Goal: Obtain resource: Download file/media

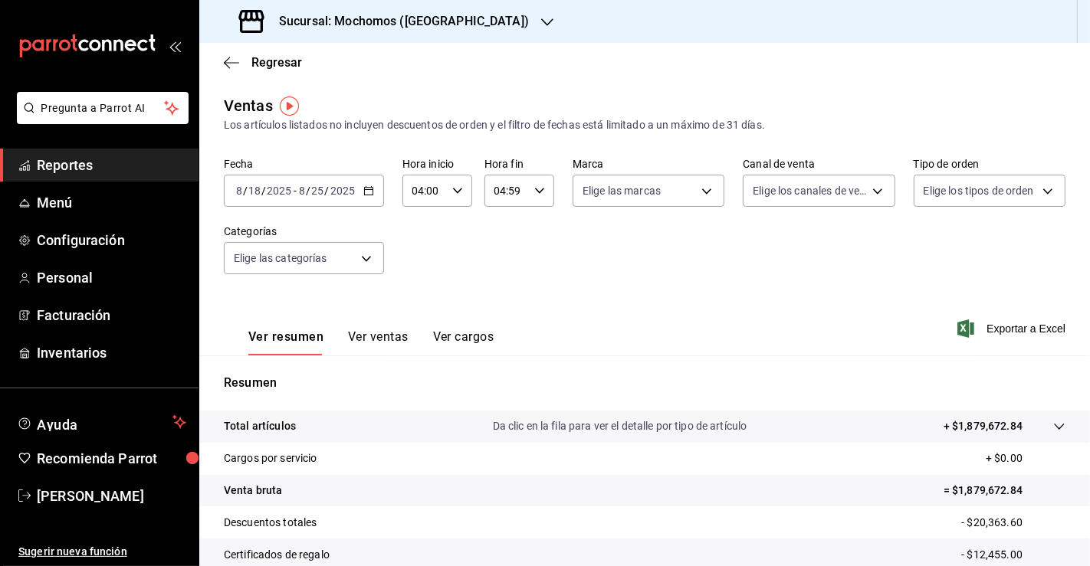
click at [369, 190] on icon "button" at bounding box center [368, 190] width 11 height 11
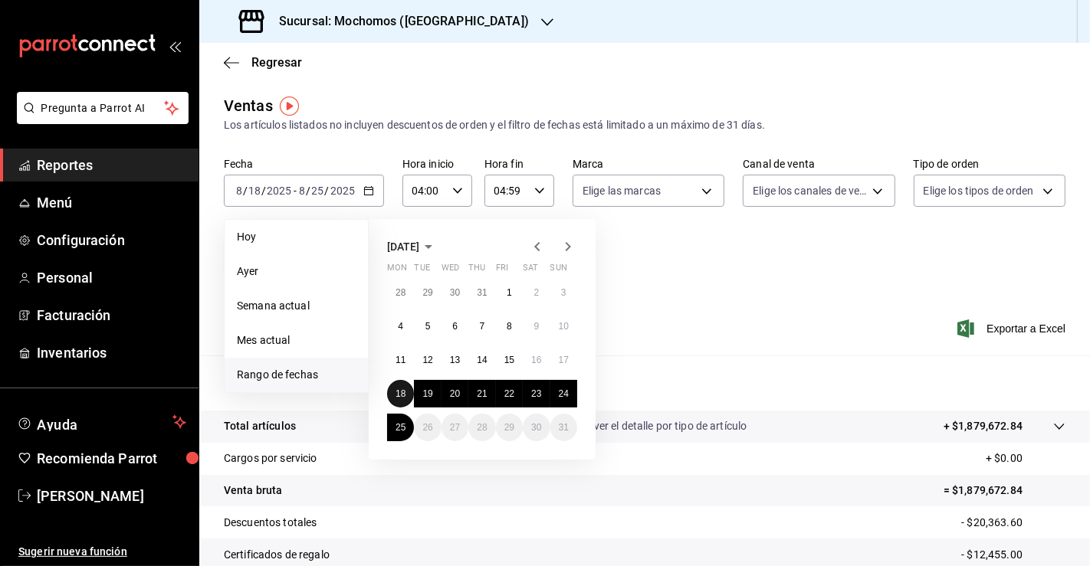
click at [405, 390] on button "18" at bounding box center [400, 394] width 27 height 28
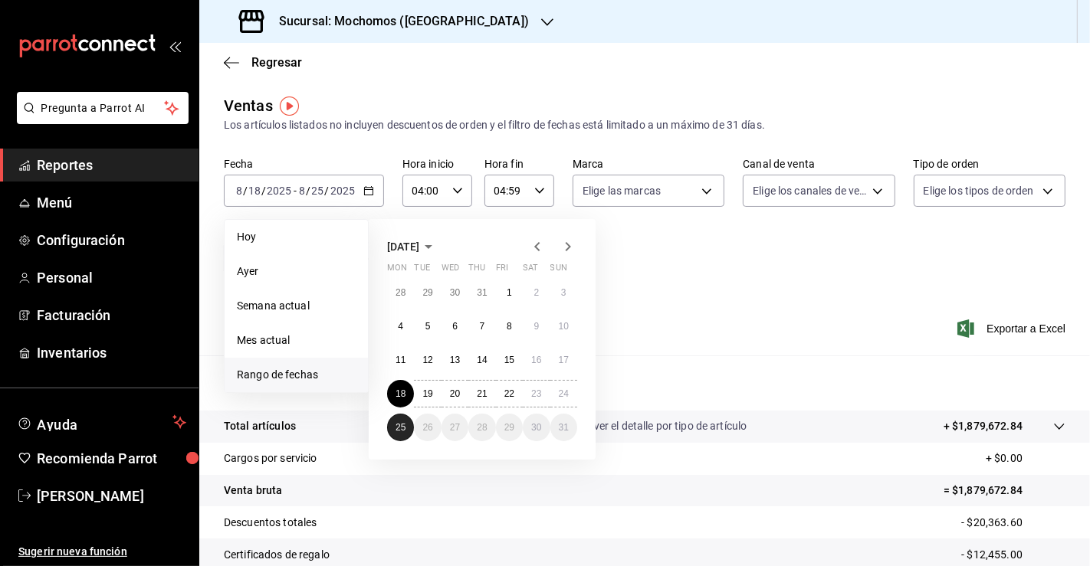
click at [402, 425] on abbr "25" at bounding box center [400, 427] width 10 height 11
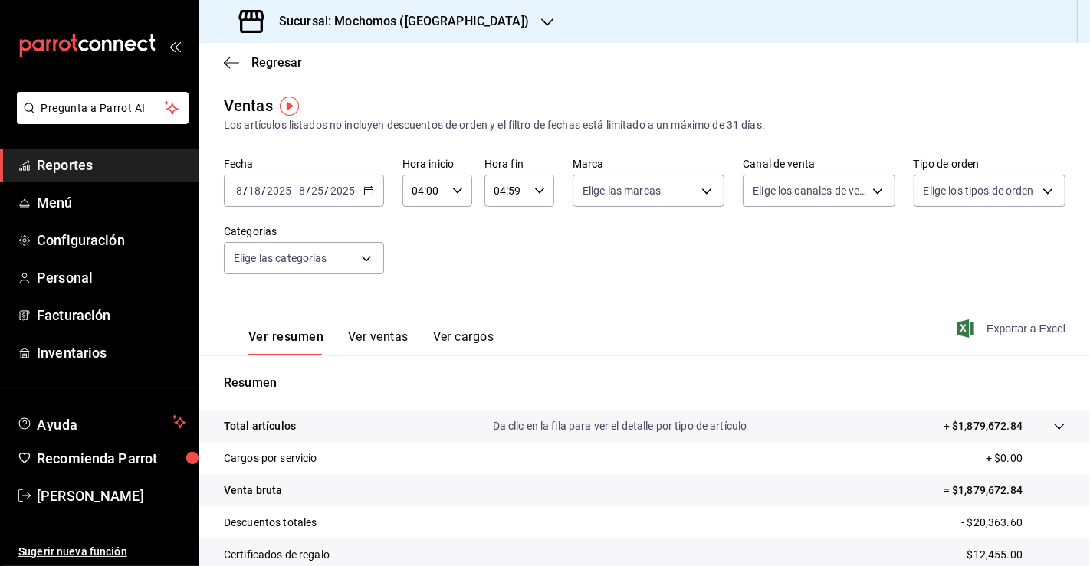
click at [1001, 326] on span "Exportar a Excel" at bounding box center [1012, 329] width 105 height 18
click at [630, 252] on div "Fecha [DATE] [DATE] - [DATE] [DATE] Hora inicio 04:00 Hora inicio Hora fin 04:5…" at bounding box center [644, 225] width 841 height 135
click at [684, 198] on body "Pregunta a Parrot AI Reportes Menú Configuración Personal Facturación Inventari…" at bounding box center [545, 283] width 1090 height 566
click at [626, 237] on div "Ver todas" at bounding box center [617, 248] width 79 height 33
type input "562d5b5b-21a2-4ace-a941-66278f4a6c49"
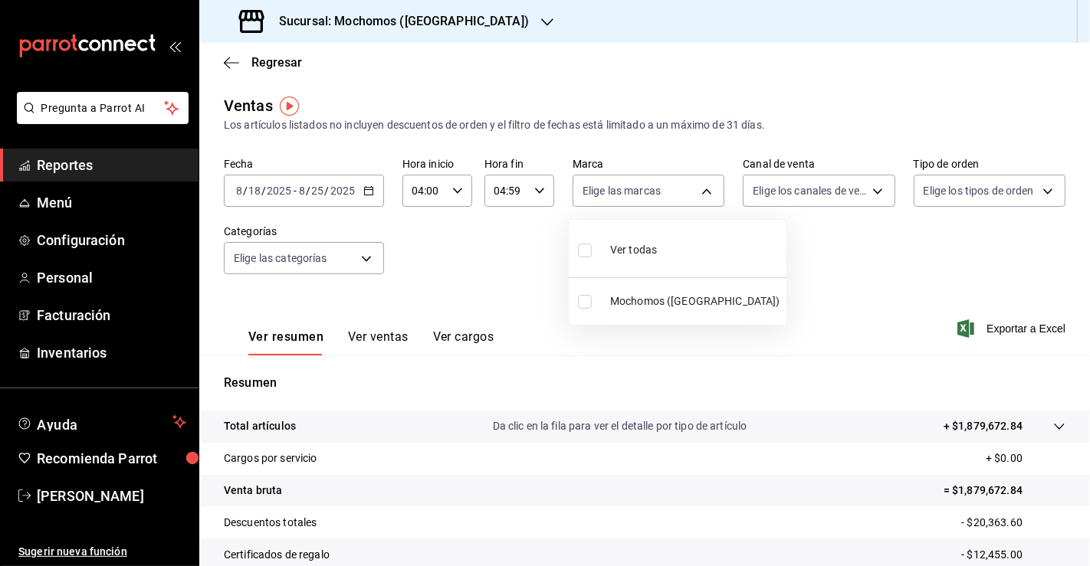
checkbox input "true"
click at [808, 189] on div at bounding box center [545, 283] width 1090 height 566
click at [808, 189] on body "Pregunta a Parrot AI Reportes Menú Configuración Personal Facturación Inventari…" at bounding box center [545, 283] width 1090 height 566
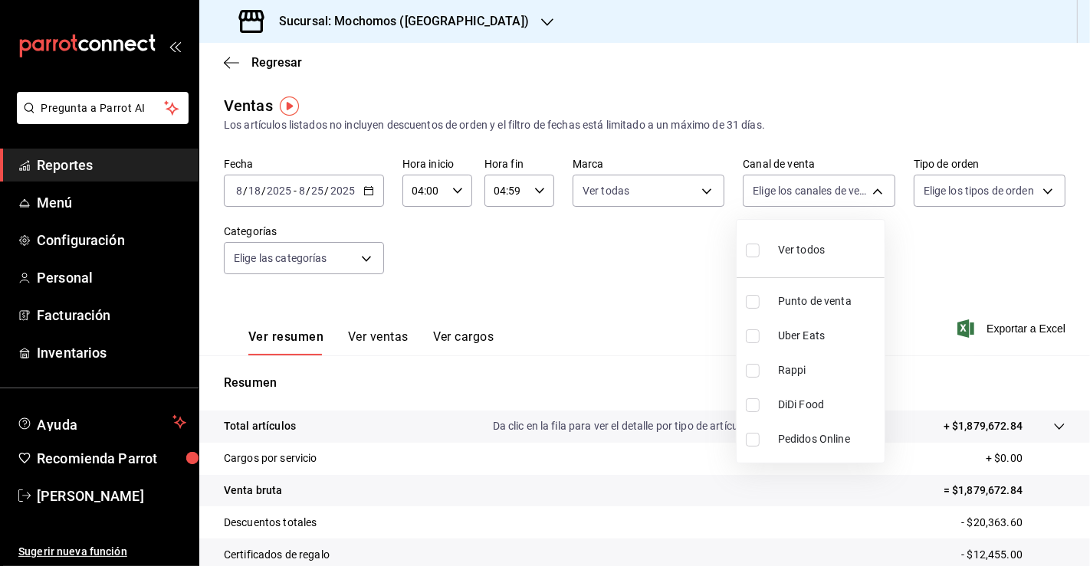
click at [782, 241] on div "Ver todos" at bounding box center [785, 248] width 79 height 33
type input "PARROT,UBER_EATS,RAPPI,DIDI_FOOD,ONLINE"
checkbox input "true"
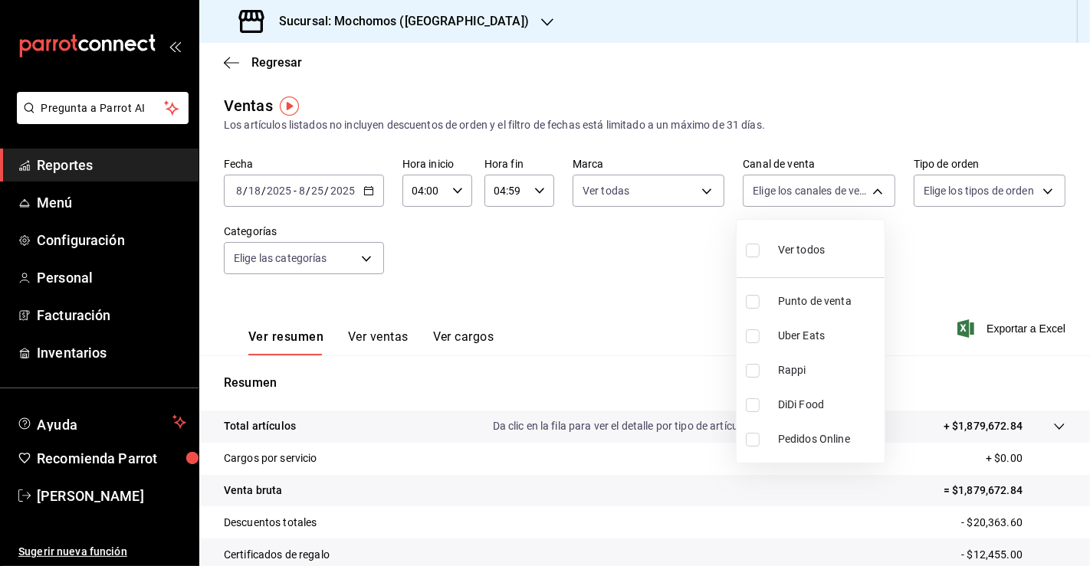
checkbox input "true"
click at [990, 198] on div at bounding box center [545, 283] width 1090 height 566
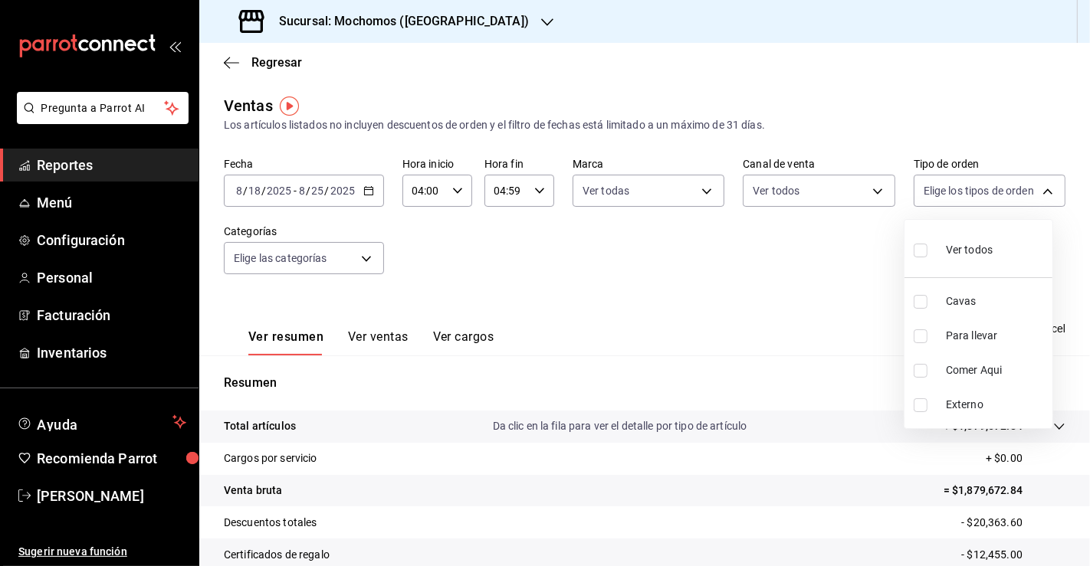
click at [990, 198] on body "Pregunta a Parrot AI Reportes Menú Configuración Personal Facturación Inventari…" at bounding box center [545, 283] width 1090 height 566
click at [965, 236] on div "Ver todos" at bounding box center [952, 248] width 79 height 33
type input "3511826e-d0de-4296-8152-2ac5d1de6c07,baed2e38-a444-4c8b-baeb-c256ad15bf0c,e2b47…"
checkbox input "true"
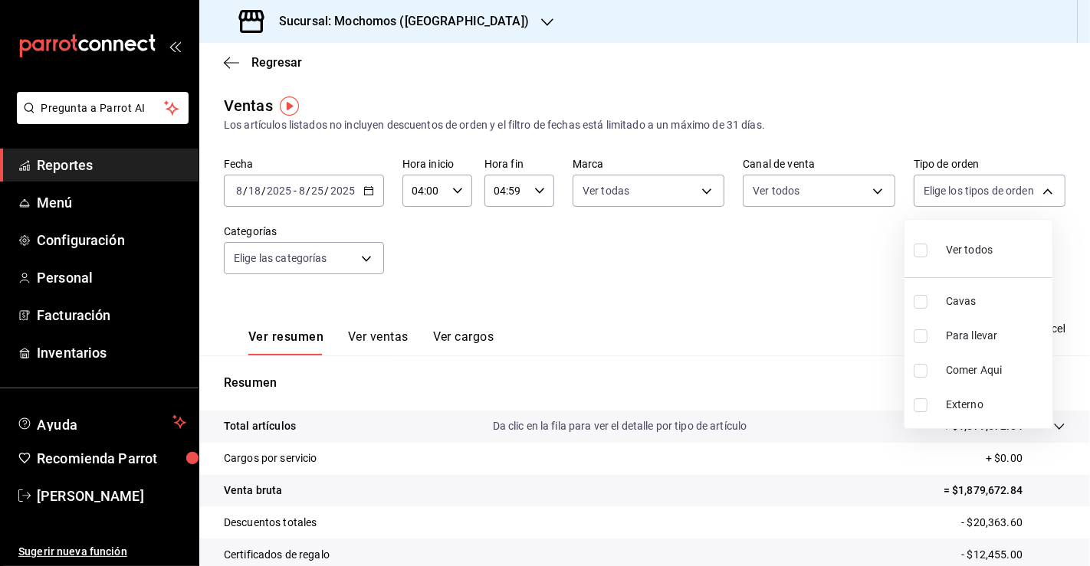
checkbox input "true"
click at [346, 253] on div at bounding box center [545, 283] width 1090 height 566
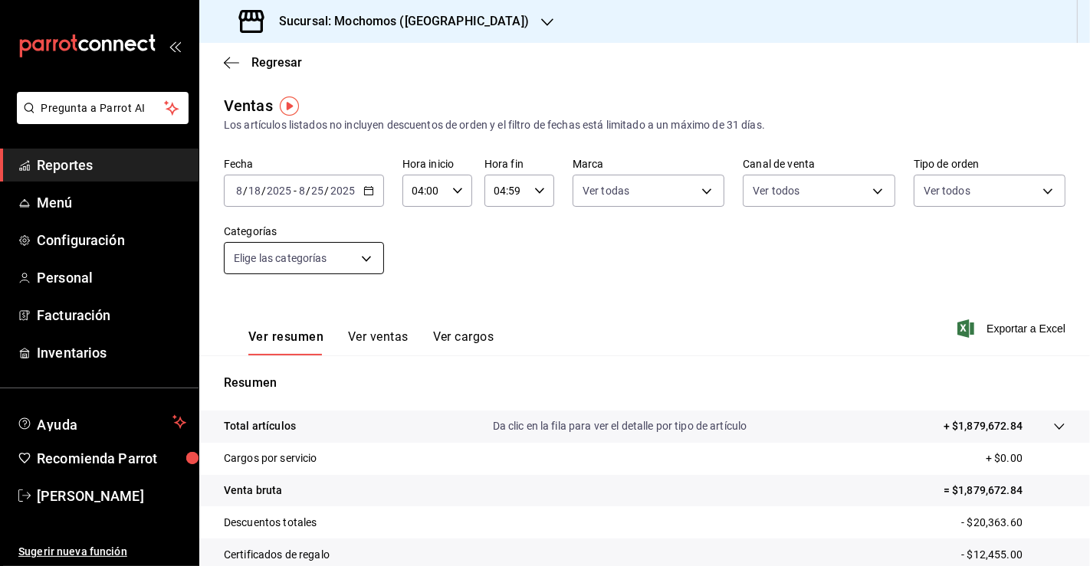
click at [349, 253] on body "Pregunta a Parrot AI Reportes Menú Configuración Personal Facturación Inventari…" at bounding box center [545, 283] width 1090 height 566
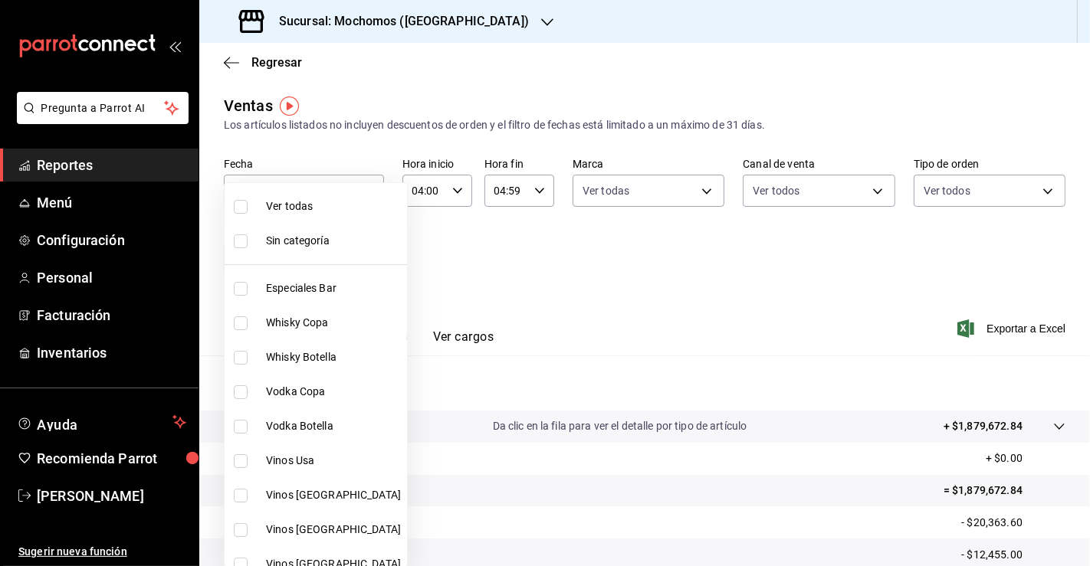
drag, startPoint x: 323, startPoint y: 201, endPoint x: 627, endPoint y: 208, distance: 303.5
click at [323, 201] on span "Ver todas" at bounding box center [333, 206] width 135 height 16
type input "2d195258-a112-483e-9c41-0e6351594330,d48f3e9a-3ab1-4b8f-8ab3-d3938f1810f2,a94d4…"
checkbox input "true"
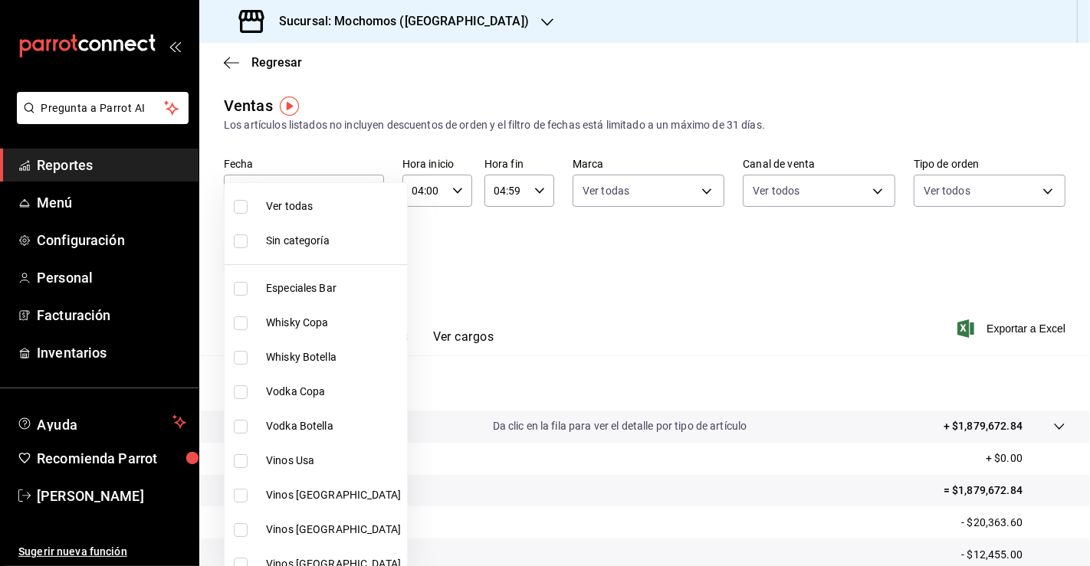
checkbox input "true"
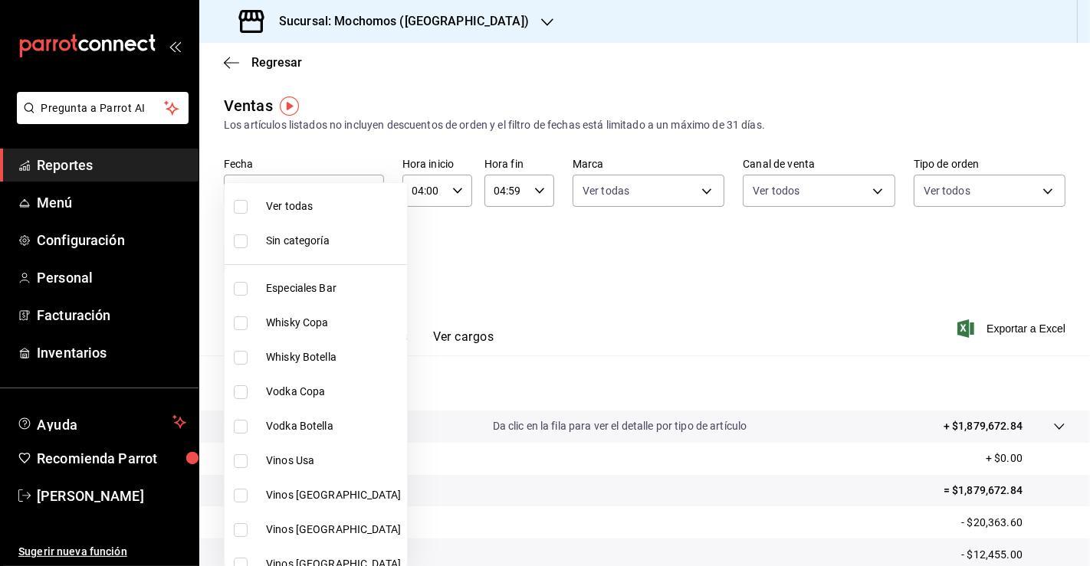
checkbox input "true"
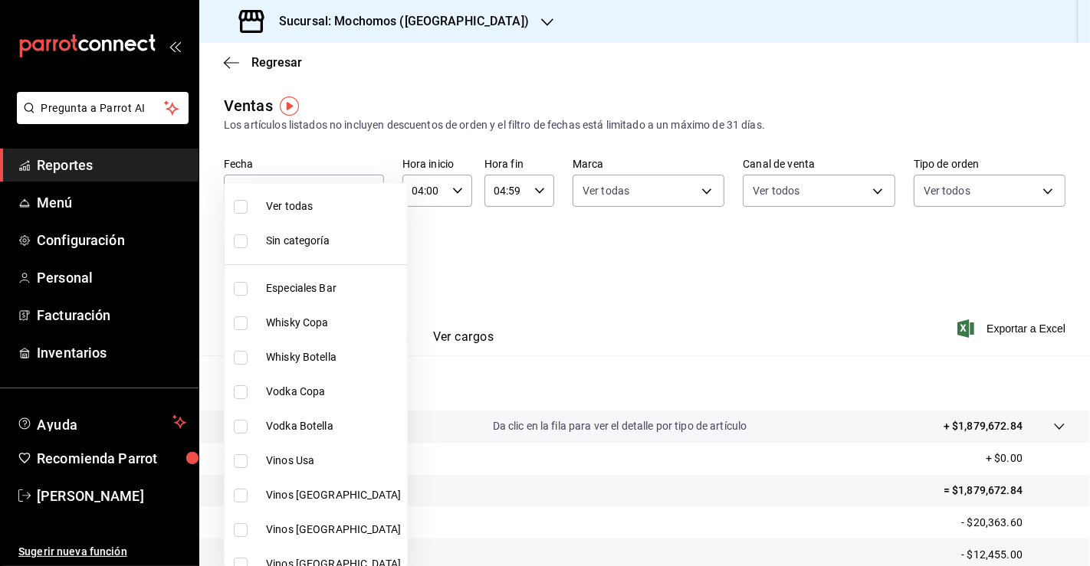
checkbox input "true"
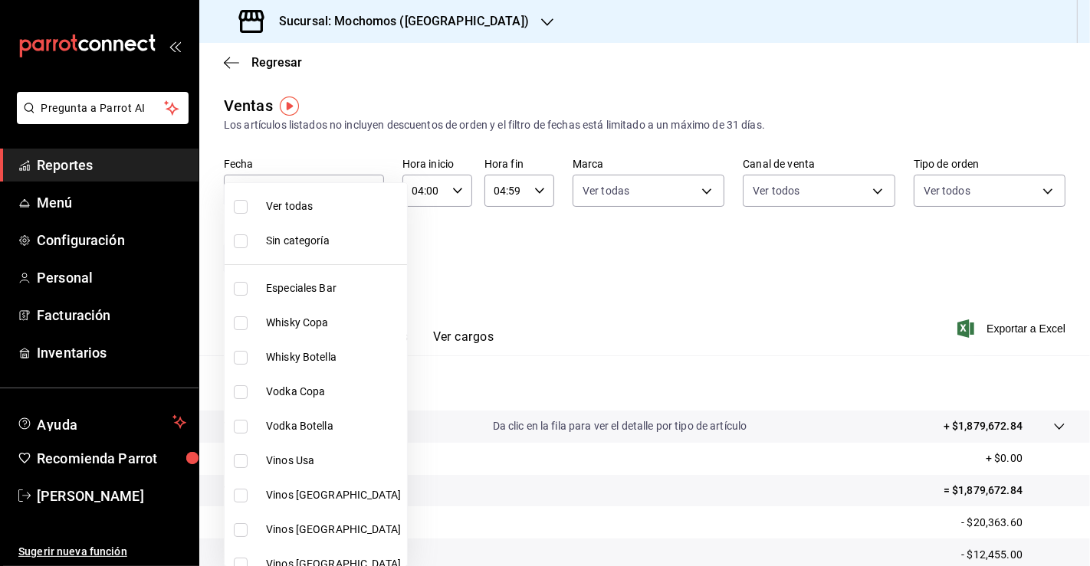
checkbox input "true"
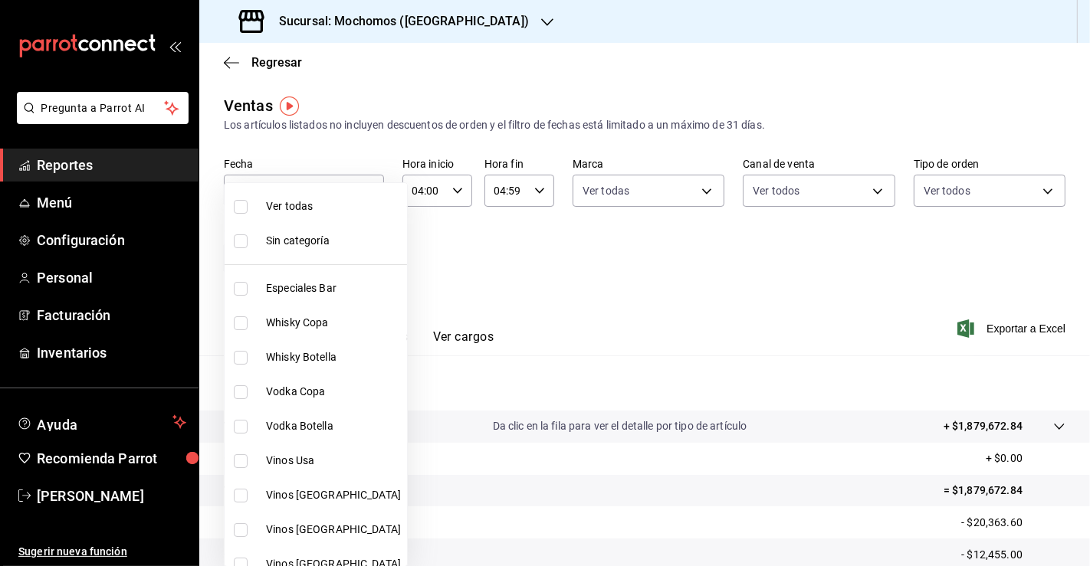
checkbox input "true"
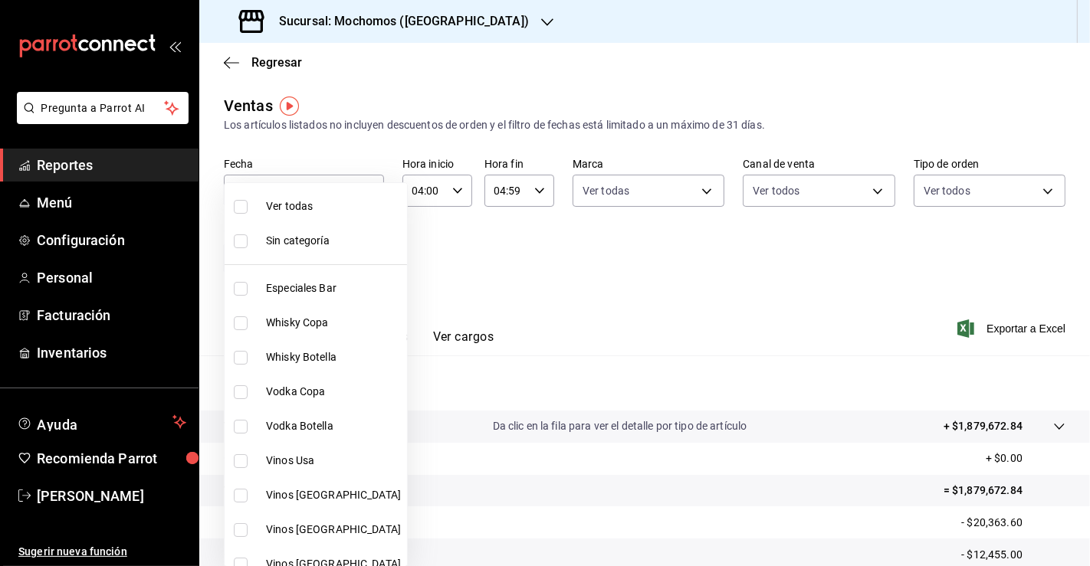
checkbox input "true"
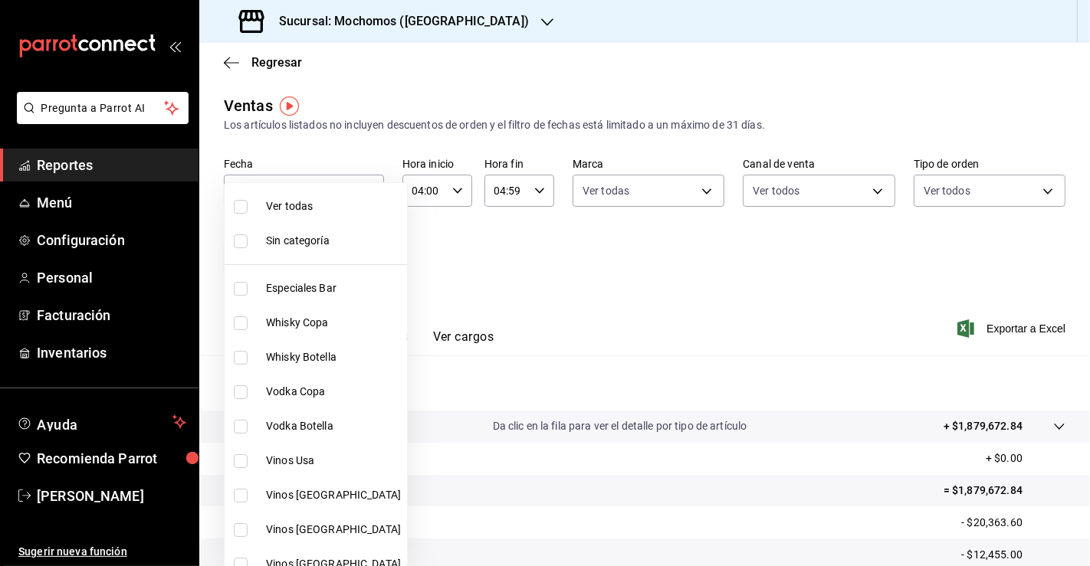
checkbox input "true"
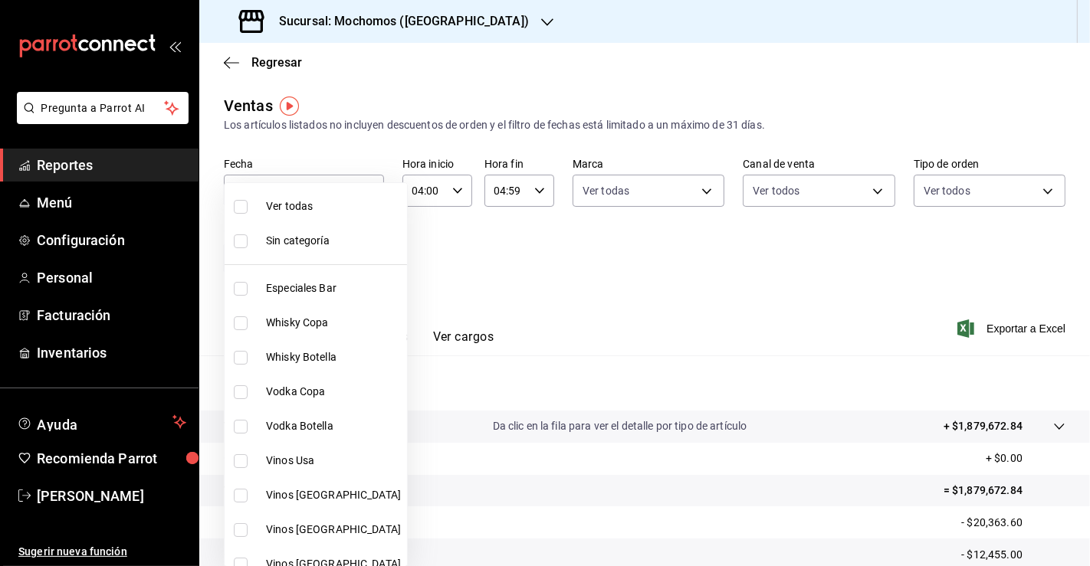
checkbox input "true"
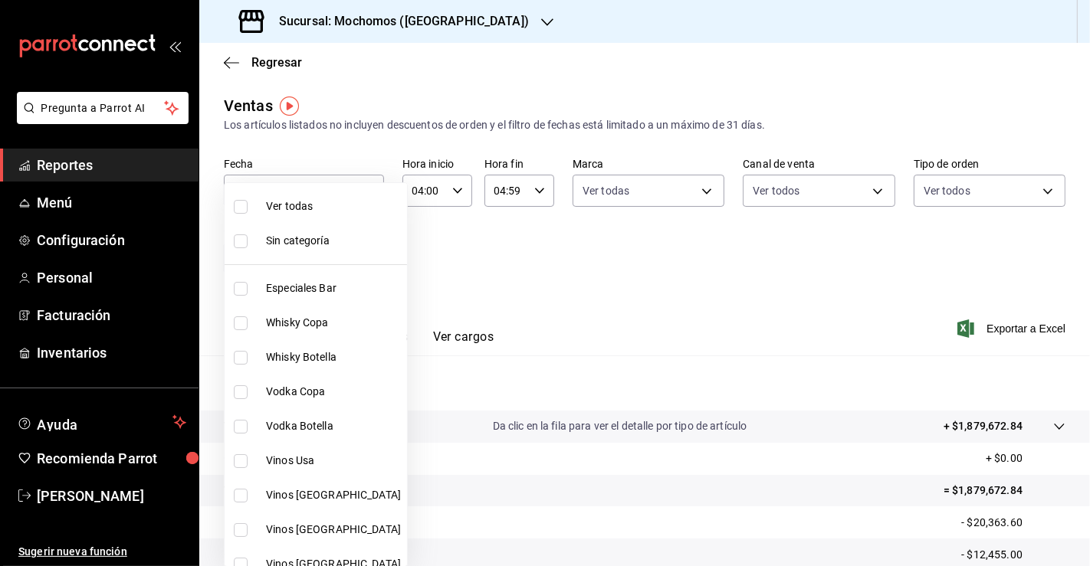
checkbox input "true"
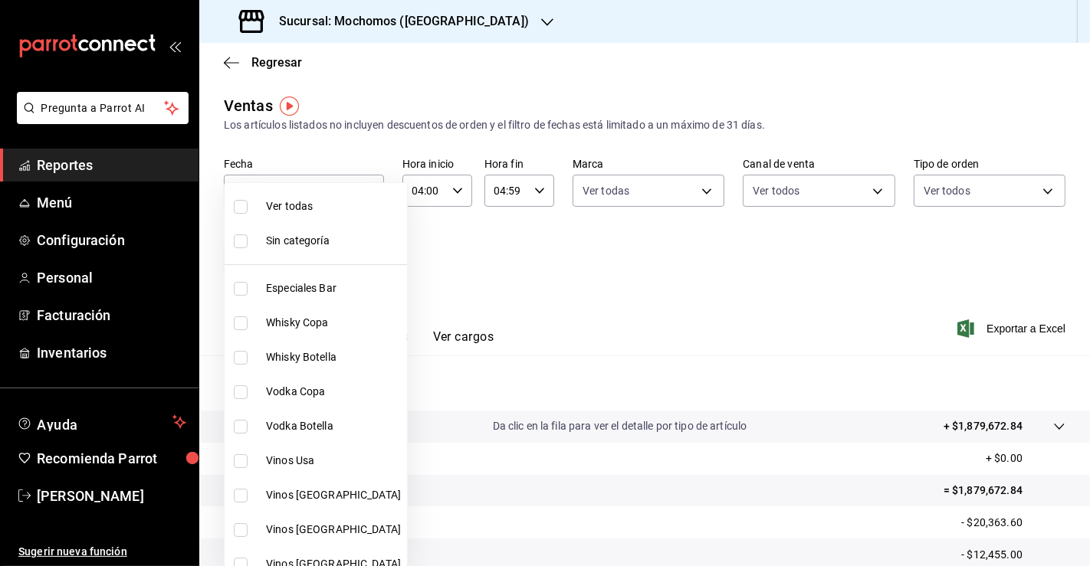
checkbox input "true"
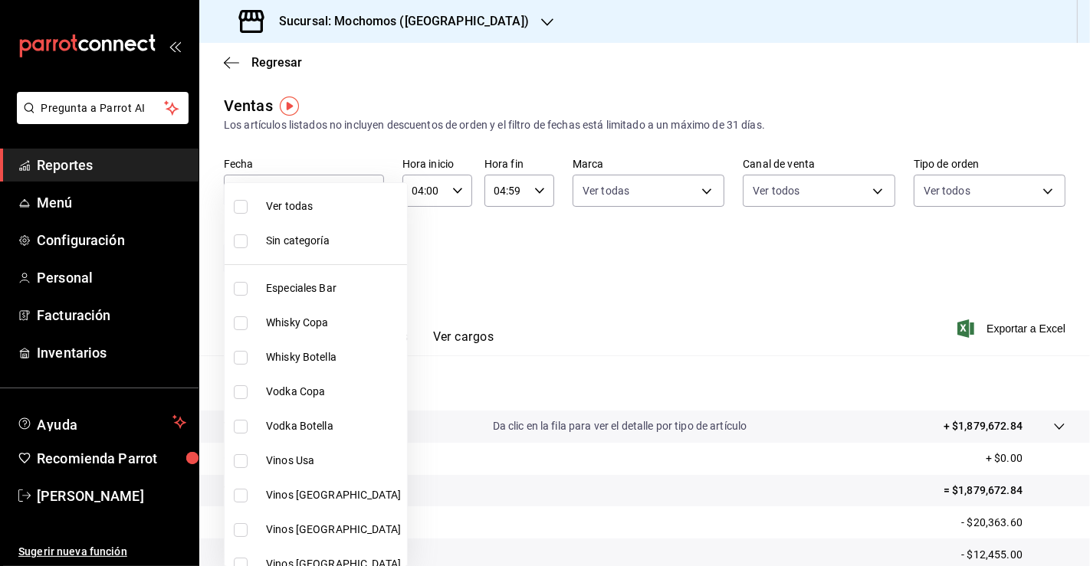
checkbox input "true"
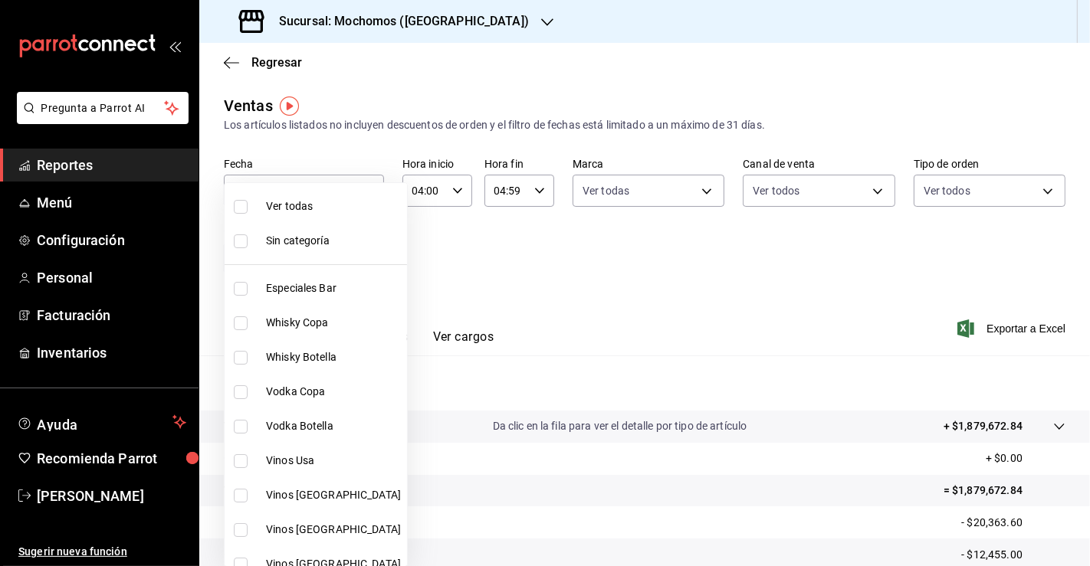
checkbox input "true"
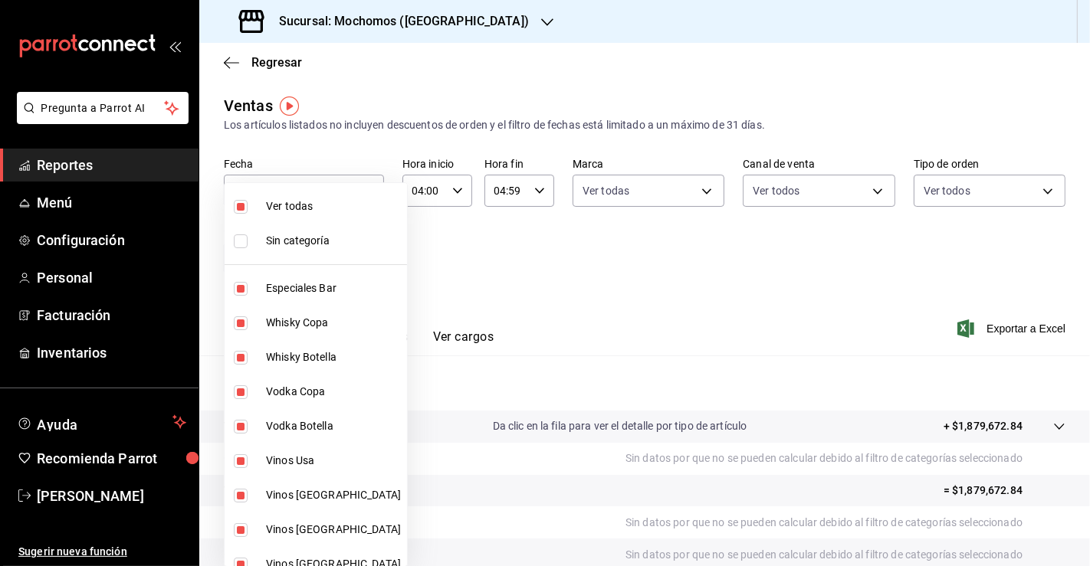
click at [685, 264] on div at bounding box center [545, 283] width 1090 height 566
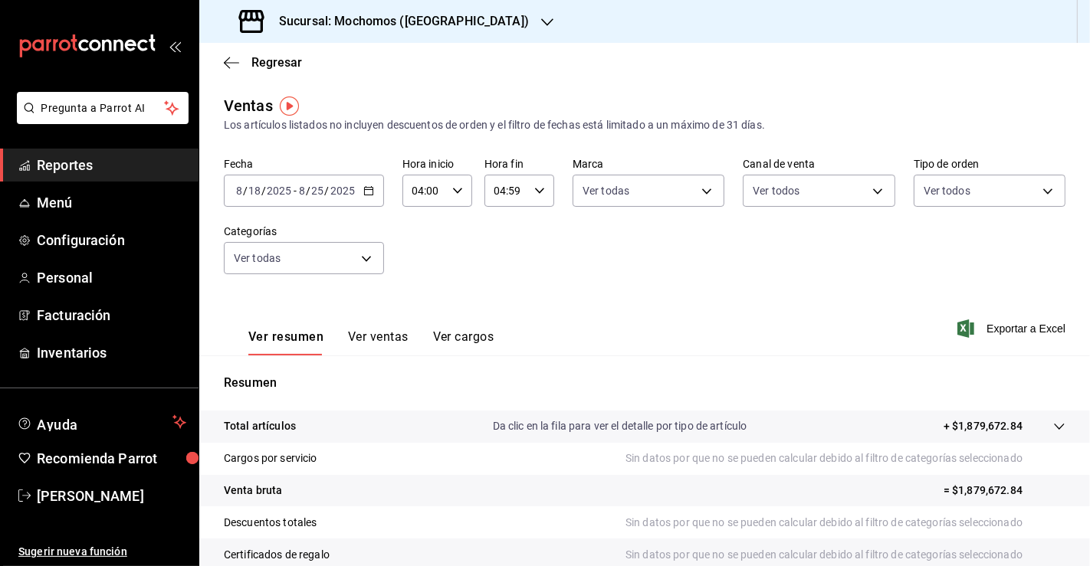
click at [389, 336] on button "Ver ventas" at bounding box center [378, 342] width 61 height 26
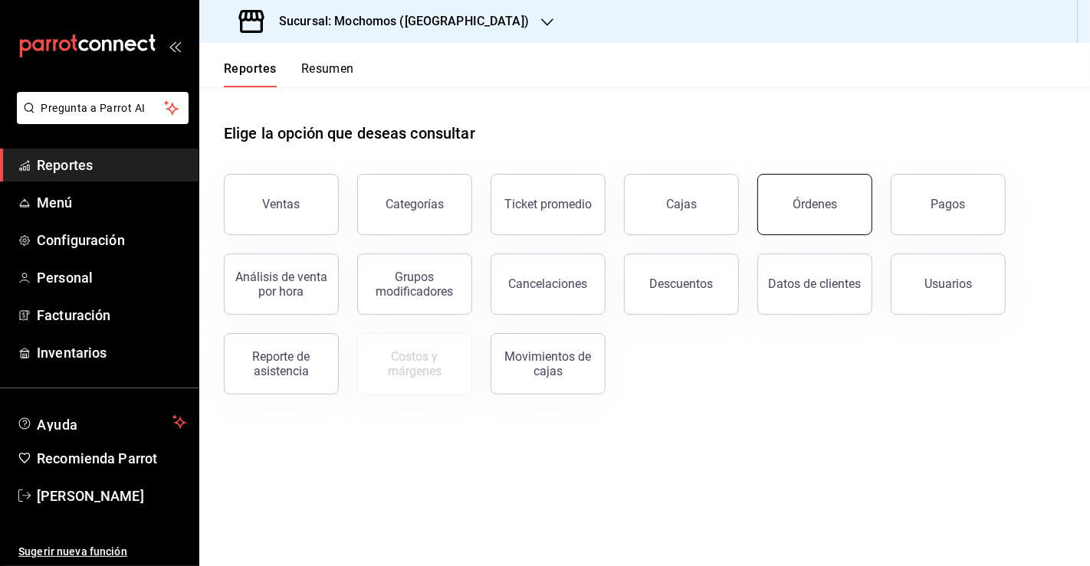
click at [800, 208] on div "Órdenes" at bounding box center [814, 204] width 44 height 15
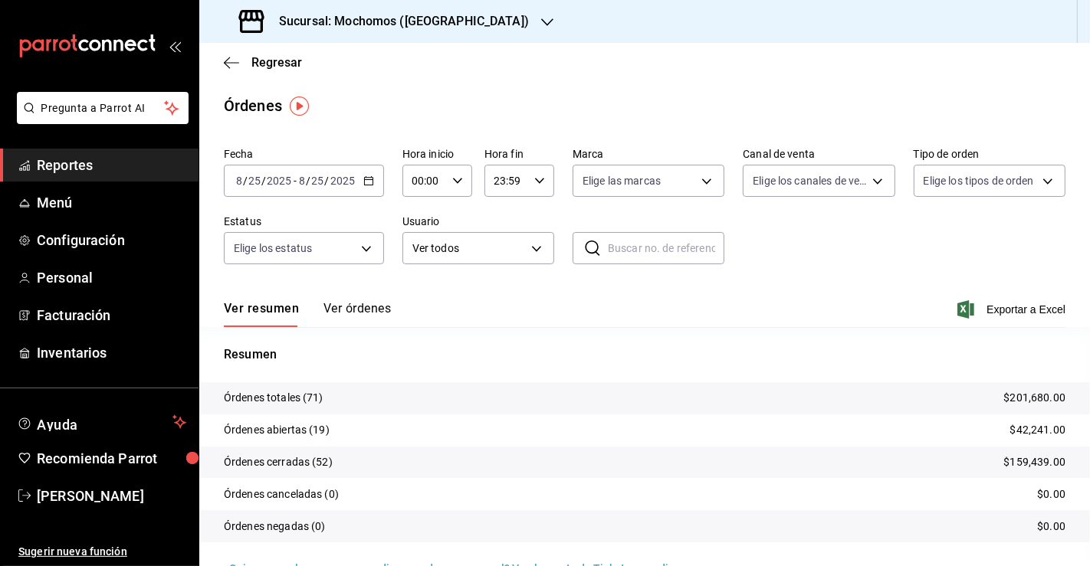
click at [93, 169] on span "Reportes" at bounding box center [111, 165] width 149 height 21
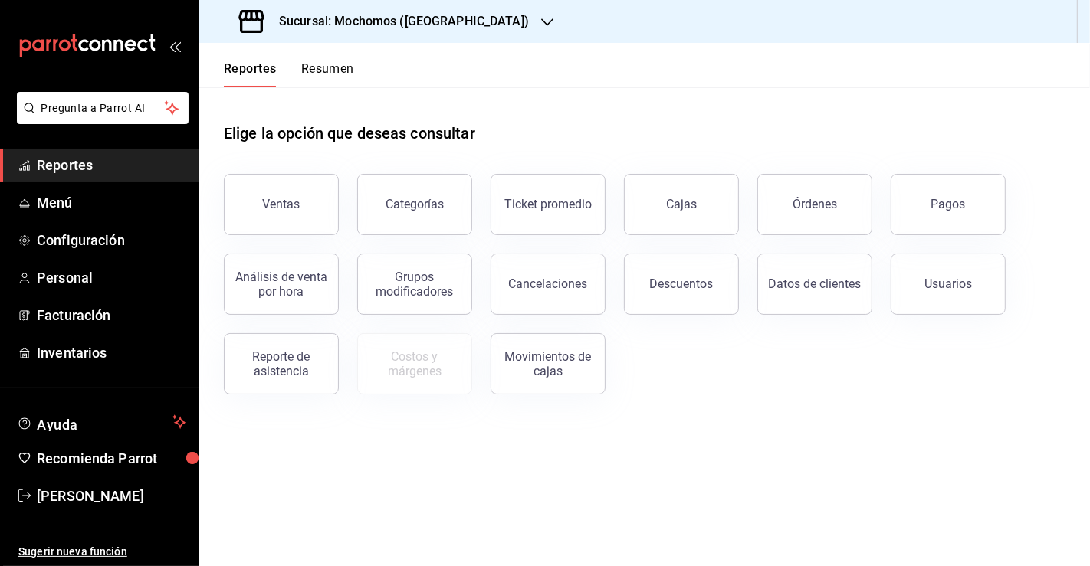
click at [871, 220] on div "Órdenes" at bounding box center [805, 196] width 133 height 80
click at [818, 214] on button "Órdenes" at bounding box center [814, 204] width 115 height 61
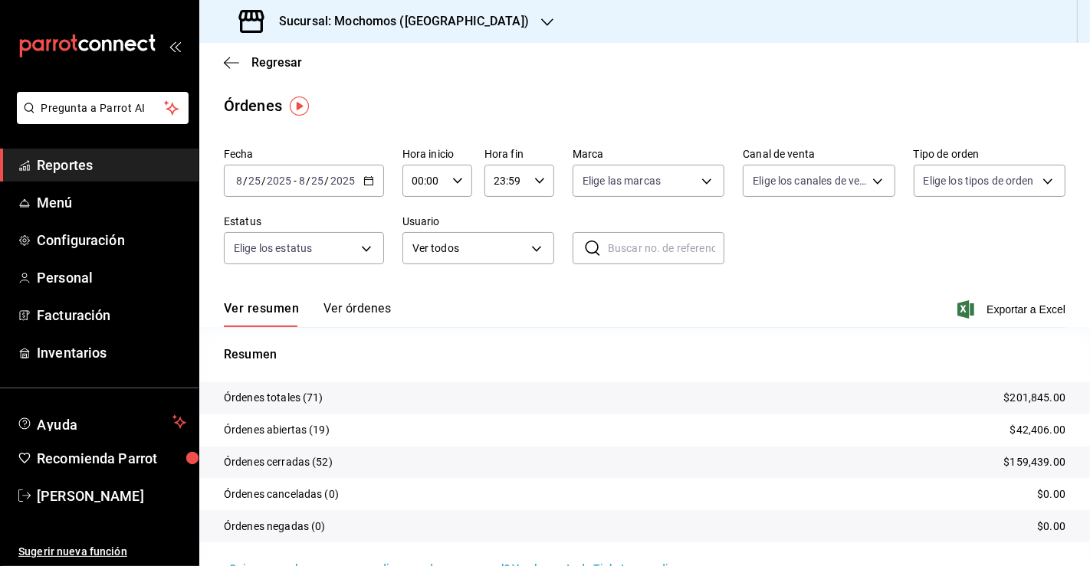
click at [367, 187] on div "2025-08-25 8 / 25 / 2025 - 2025-08-25 8 / 25 / 2025" at bounding box center [304, 181] width 160 height 32
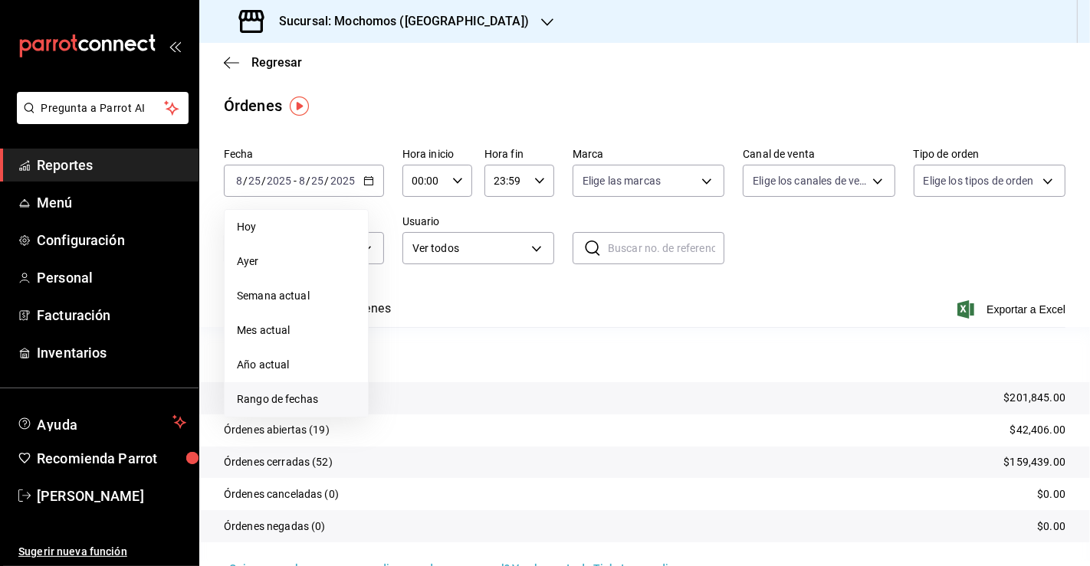
click at [313, 399] on span "Rango de fechas" at bounding box center [296, 400] width 119 height 16
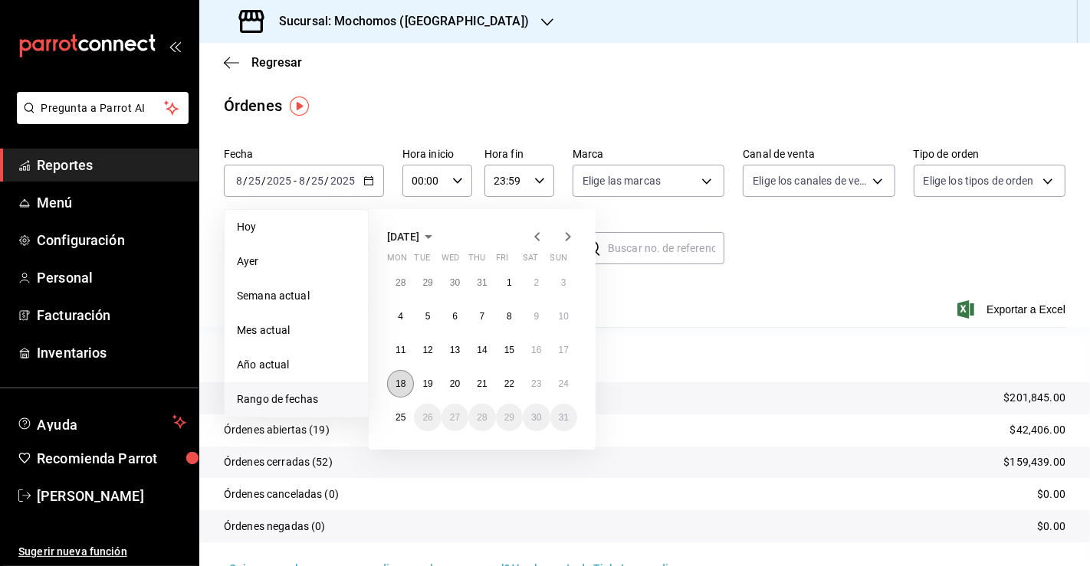
click at [407, 388] on button "18" at bounding box center [400, 384] width 27 height 28
click at [411, 420] on button "25" at bounding box center [400, 418] width 27 height 28
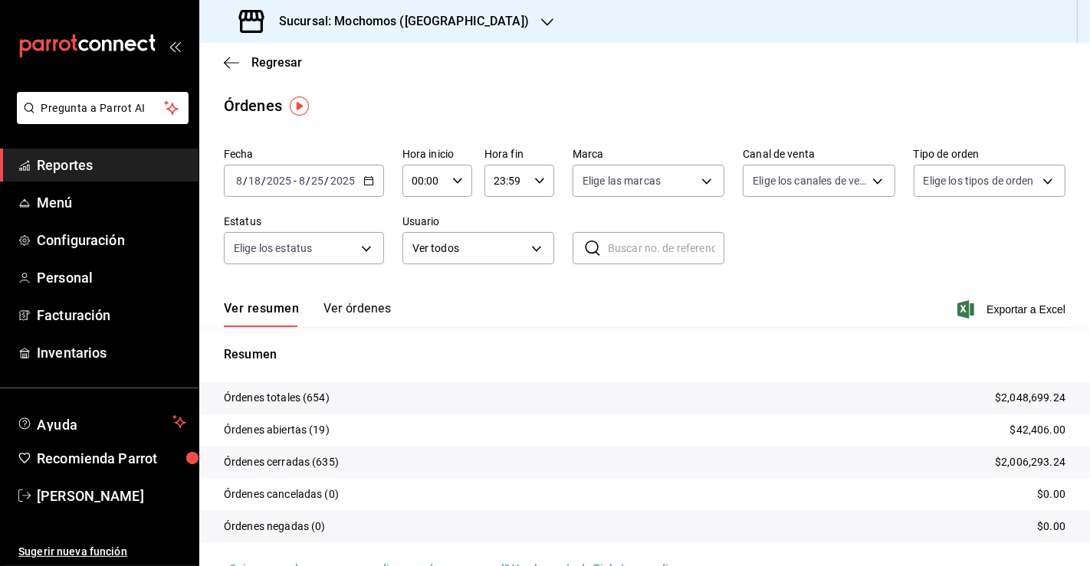
click at [448, 185] on div "00:00 Hora inicio" at bounding box center [437, 181] width 70 height 32
click at [421, 277] on span "04" at bounding box center [418, 282] width 10 height 12
type input "04:00"
click at [530, 180] on div at bounding box center [545, 283] width 1090 height 566
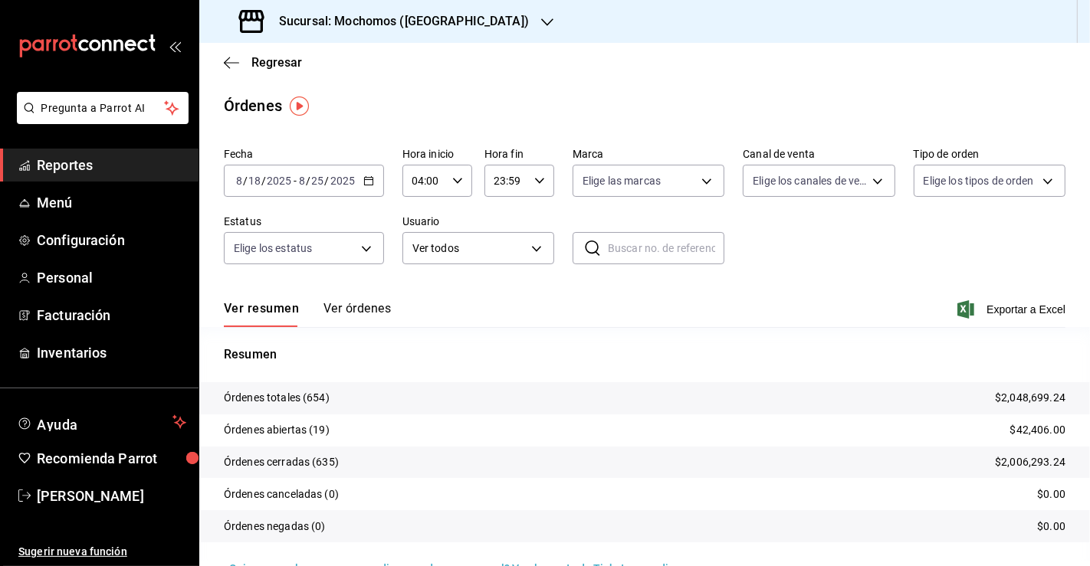
click at [543, 183] on div "23:59 Hora fin" at bounding box center [519, 181] width 70 height 32
click at [513, 248] on div "03" at bounding box center [498, 246] width 34 height 37
click at [512, 248] on div "03" at bounding box center [498, 246] width 34 height 37
click at [503, 248] on span "03" at bounding box center [498, 247] width 10 height 12
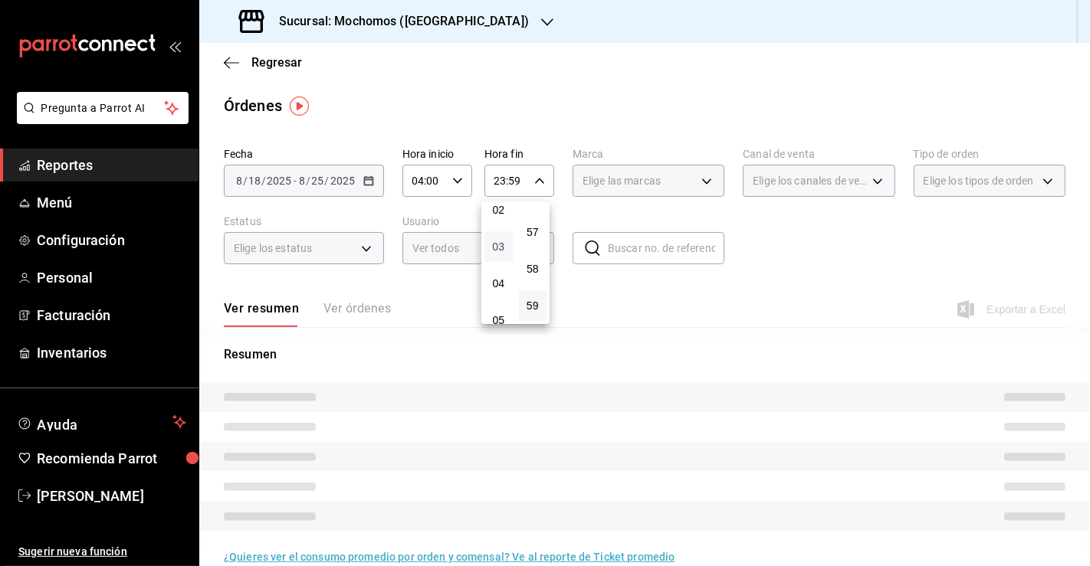
type input "03:59"
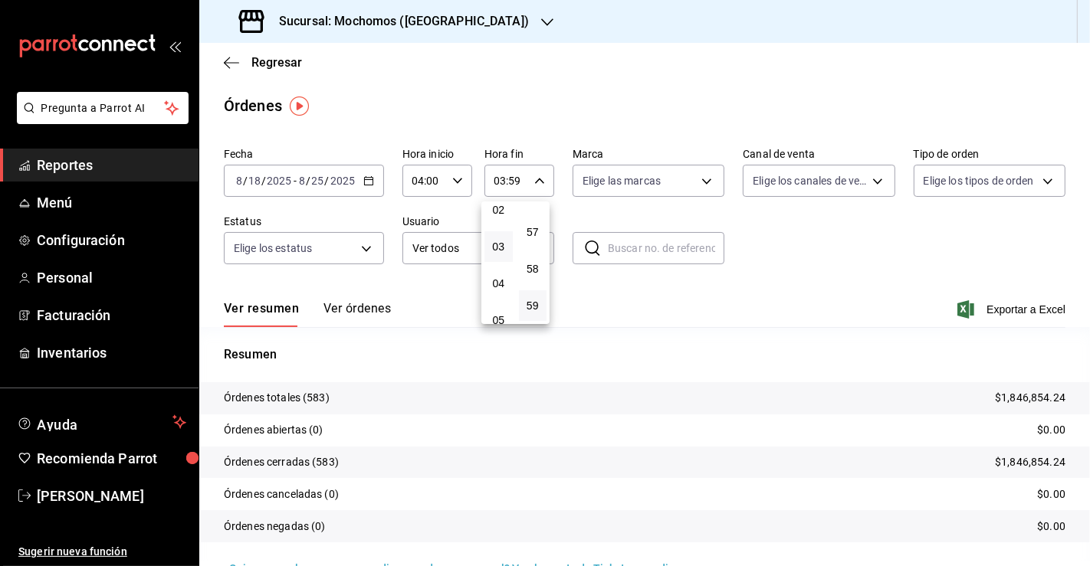
click at [786, 276] on div at bounding box center [545, 283] width 1090 height 566
click at [992, 310] on span "Exportar a Excel" at bounding box center [1012, 309] width 105 height 18
